Goal: Task Accomplishment & Management: Complete application form

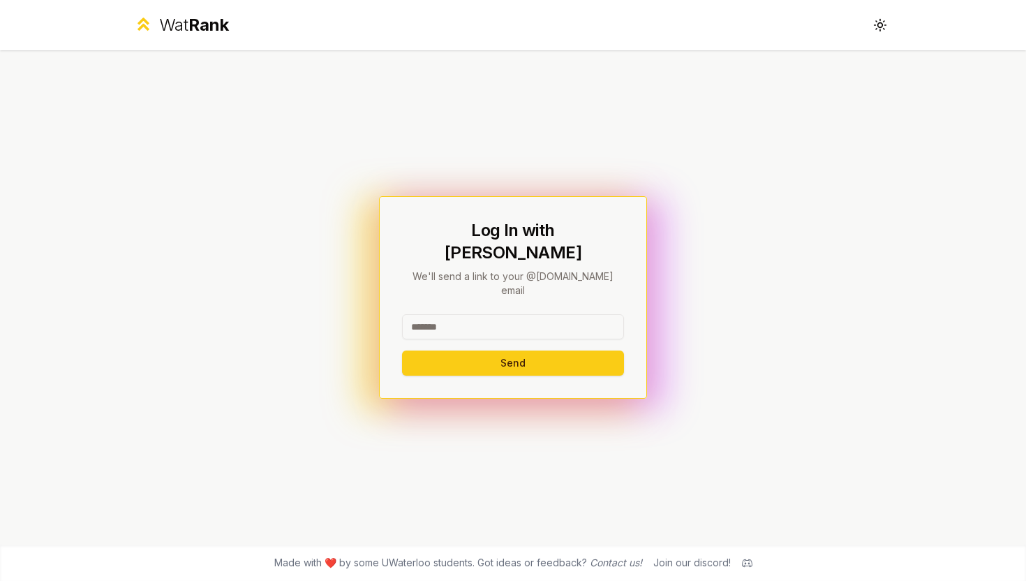
click at [528, 292] on div "Log In with WatIAM We'll send a link to your @[DOMAIN_NAME] email Send" at bounding box center [513, 297] width 222 height 156
click at [530, 314] on input at bounding box center [513, 326] width 222 height 25
type input "********"
click at [402, 350] on button "Send" at bounding box center [513, 362] width 222 height 25
